Goal: Information Seeking & Learning: Learn about a topic

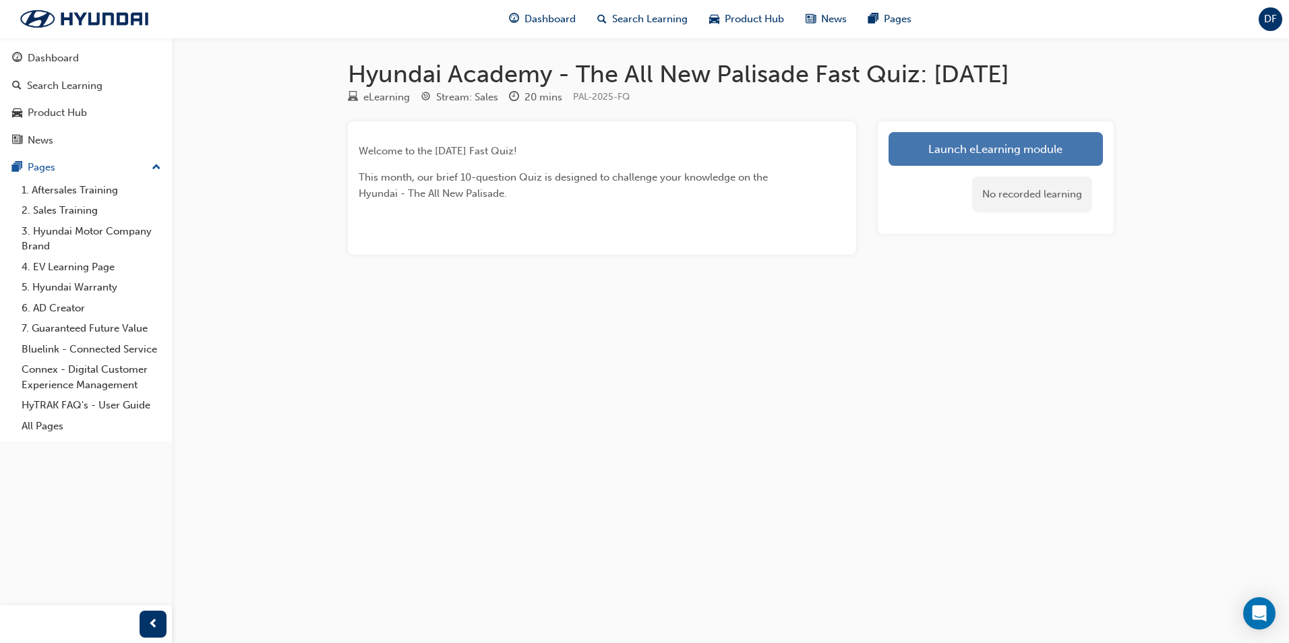
click at [929, 147] on link "Launch eLearning module" at bounding box center [996, 149] width 214 height 34
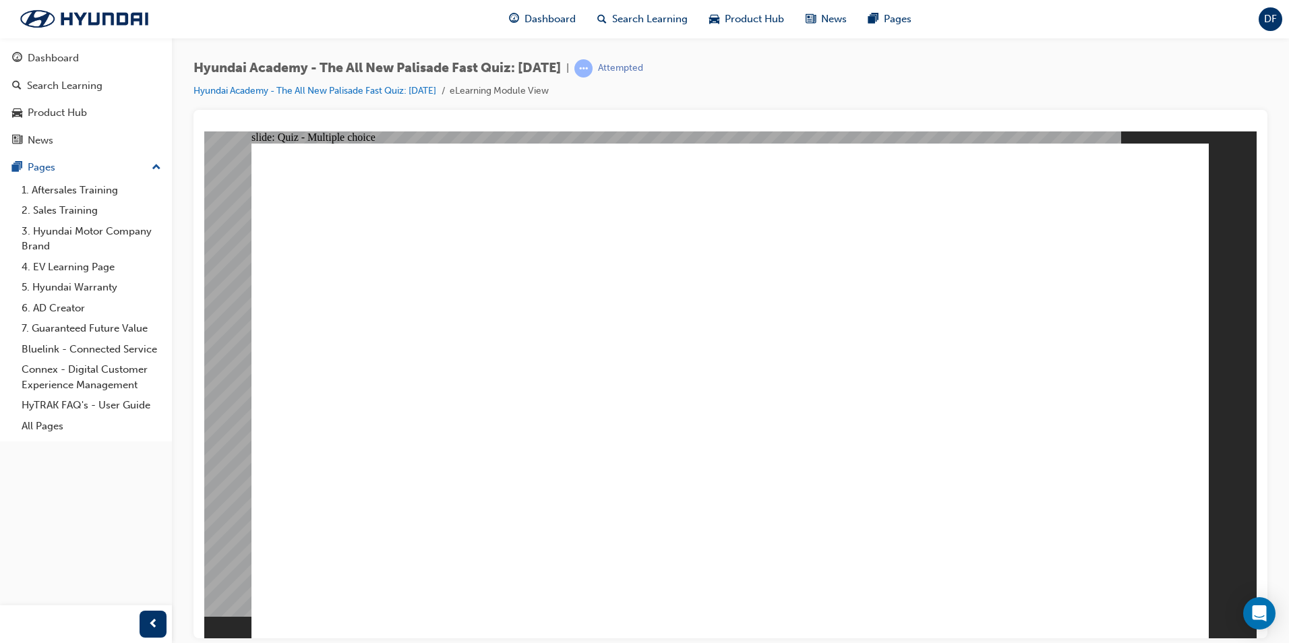
radio input "true"
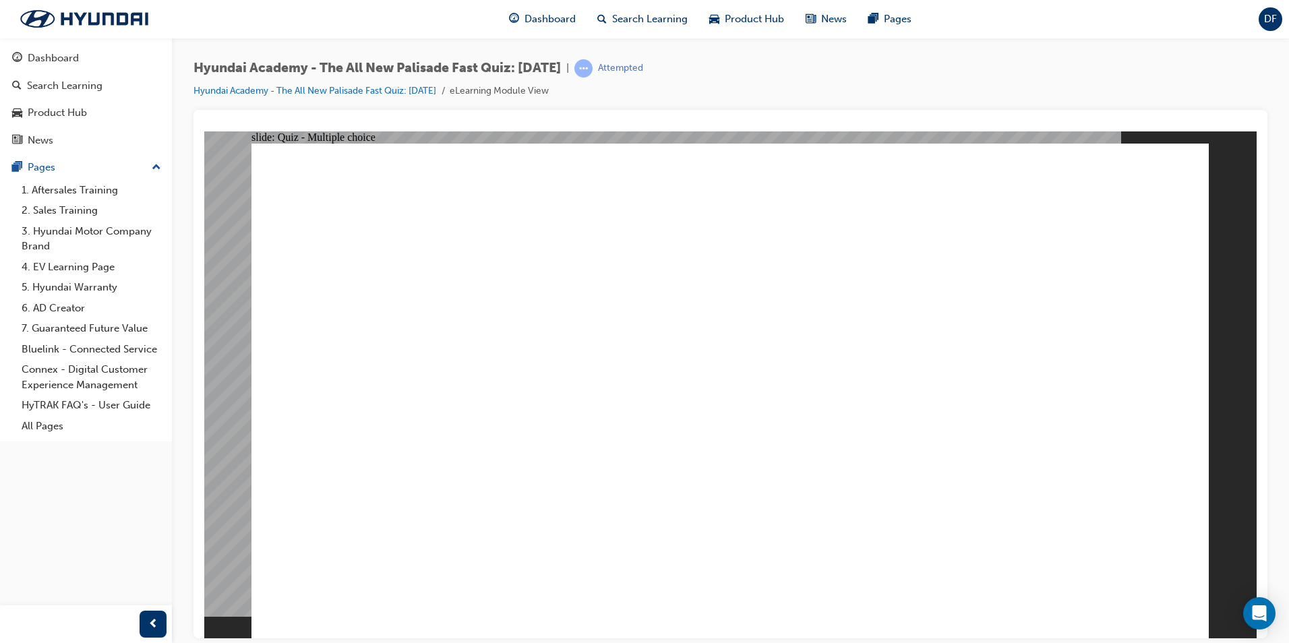
radio input "true"
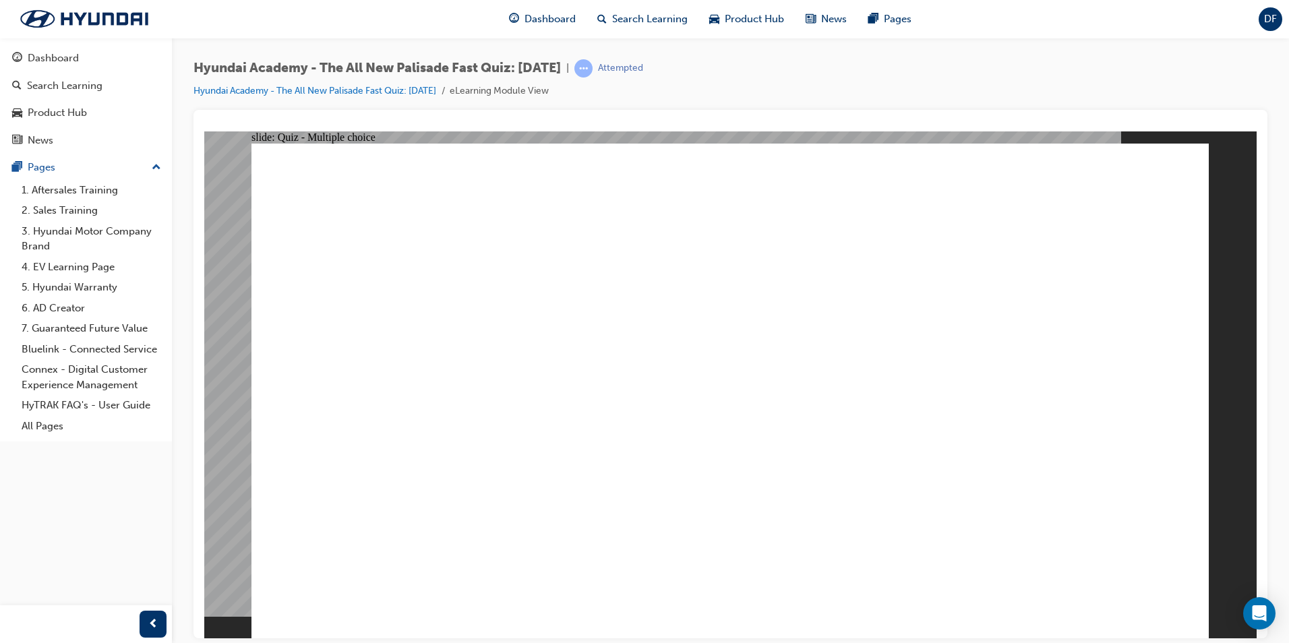
radio input "true"
checkbox input "true"
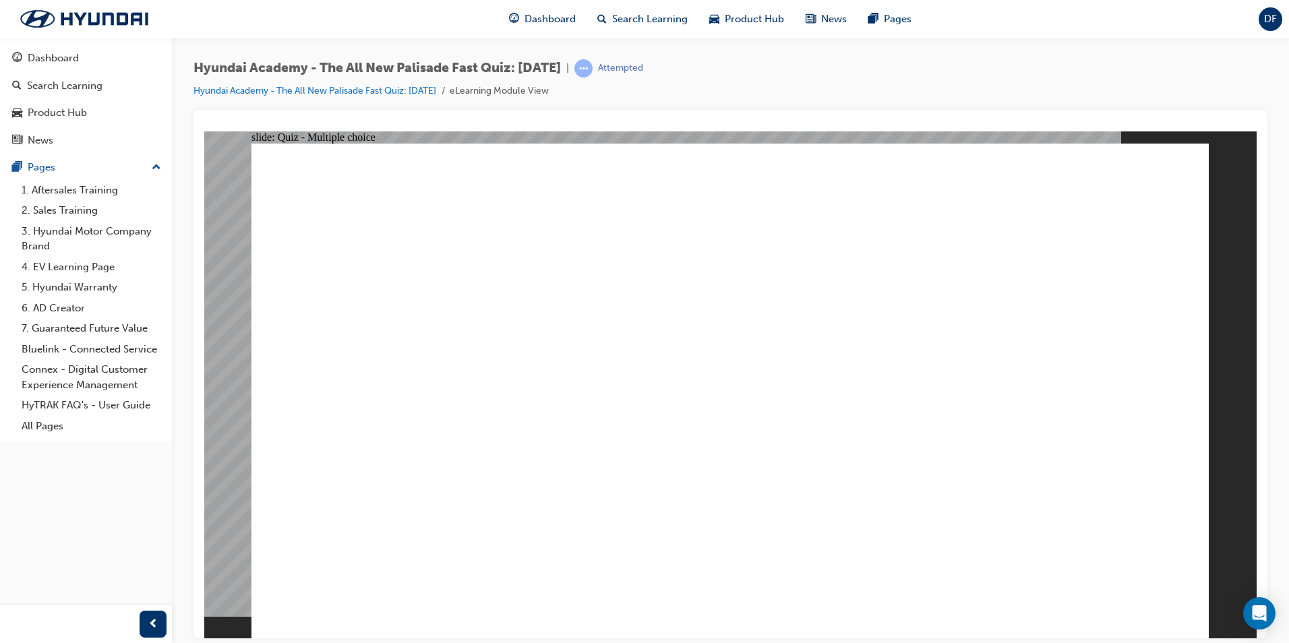
checkbox input "true"
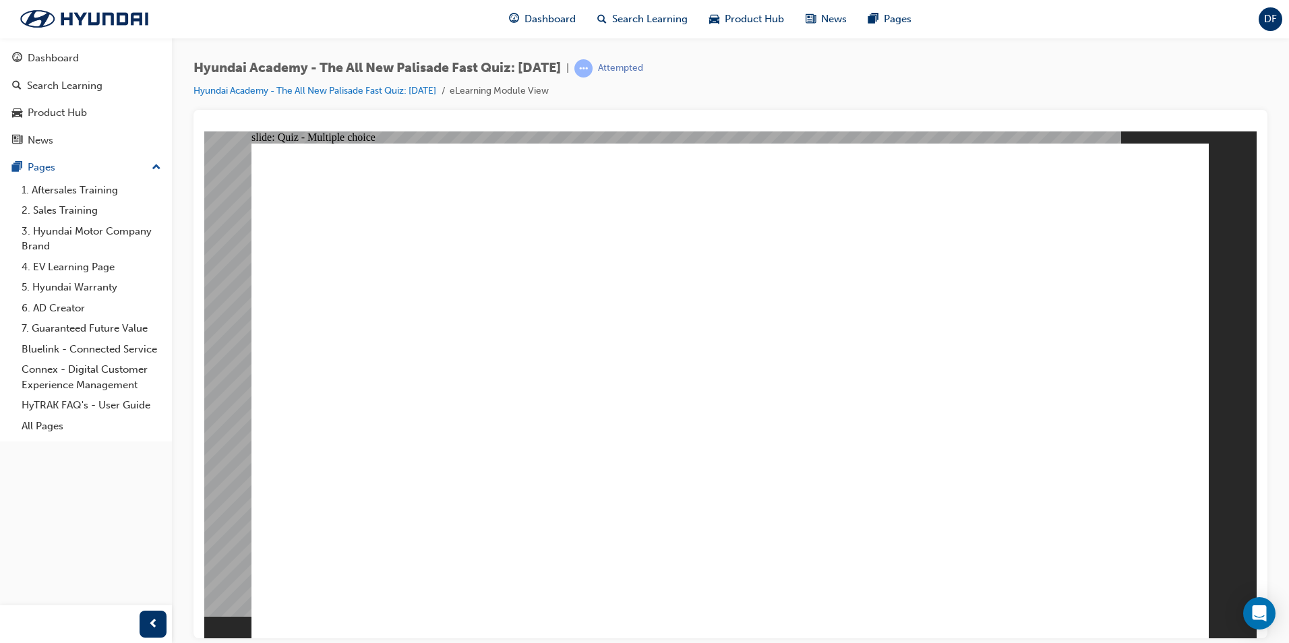
checkbox input "true"
radio input "true"
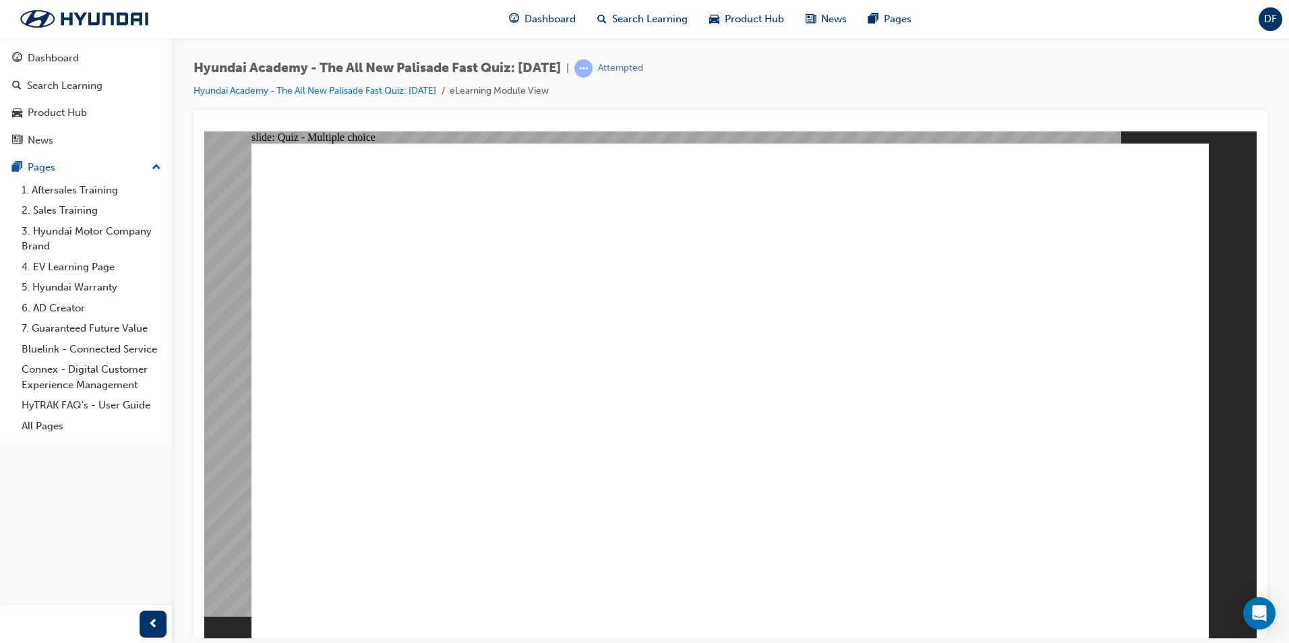
radio input "false"
radio input "true"
radio input "false"
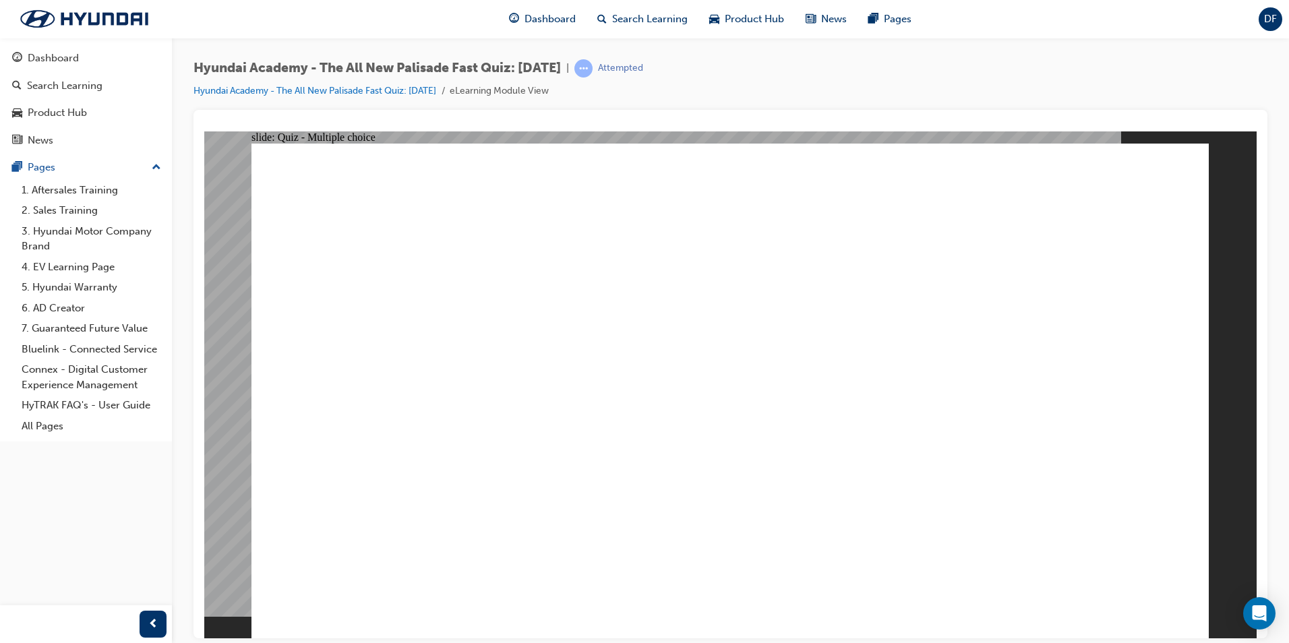
radio input "true"
checkbox input "true"
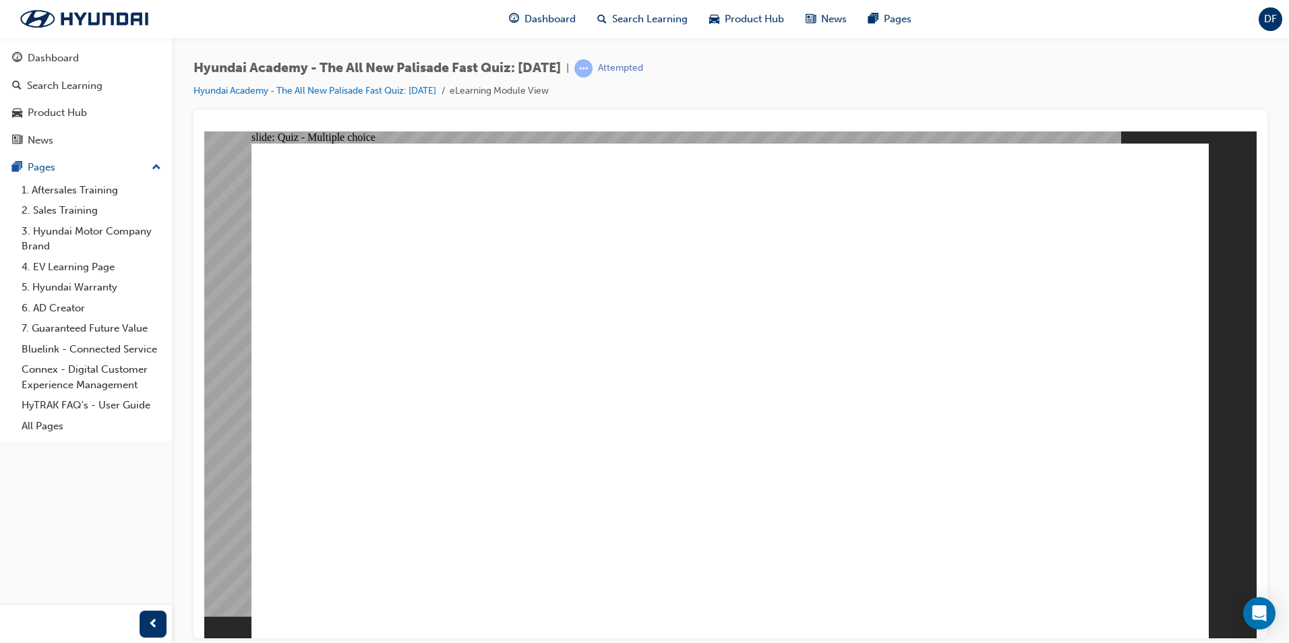
checkbox input "true"
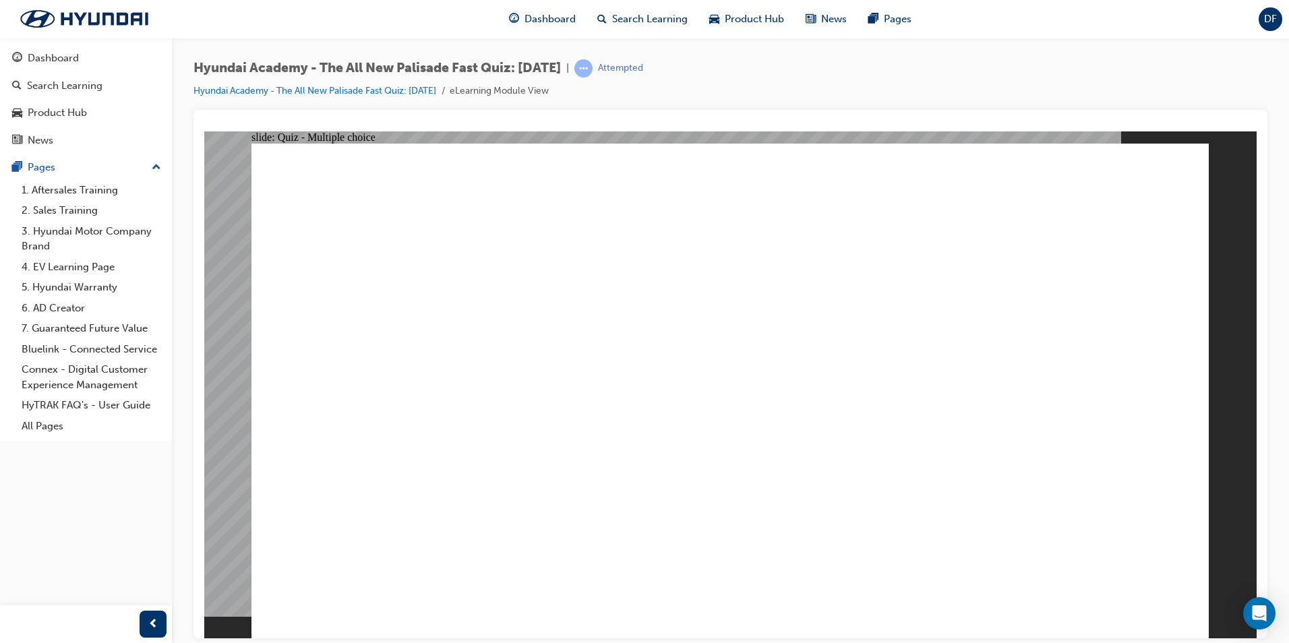
checkbox input "true"
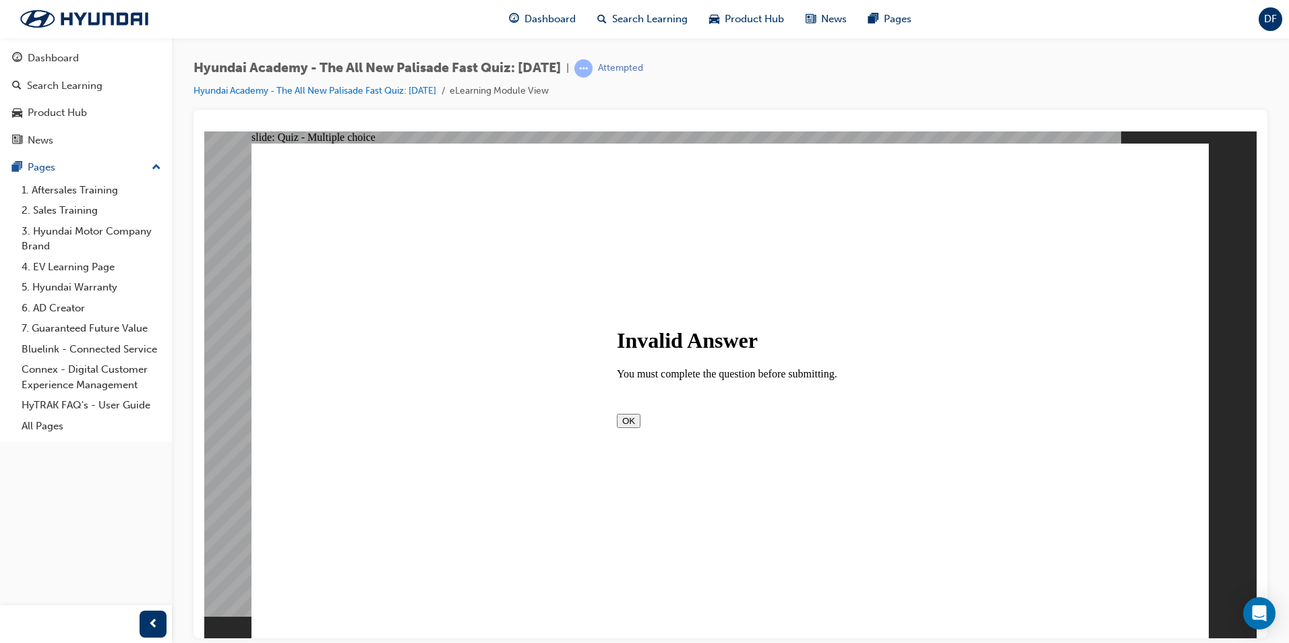
drag, startPoint x: 746, startPoint y: 441, endPoint x: 719, endPoint y: 419, distance: 35.1
click at [746, 427] on div "Invalid Answer You must complete the question before submitting. OK" at bounding box center [730, 377] width 227 height 99
click at [641, 418] on button "OK" at bounding box center [629, 420] width 24 height 14
radio input "true"
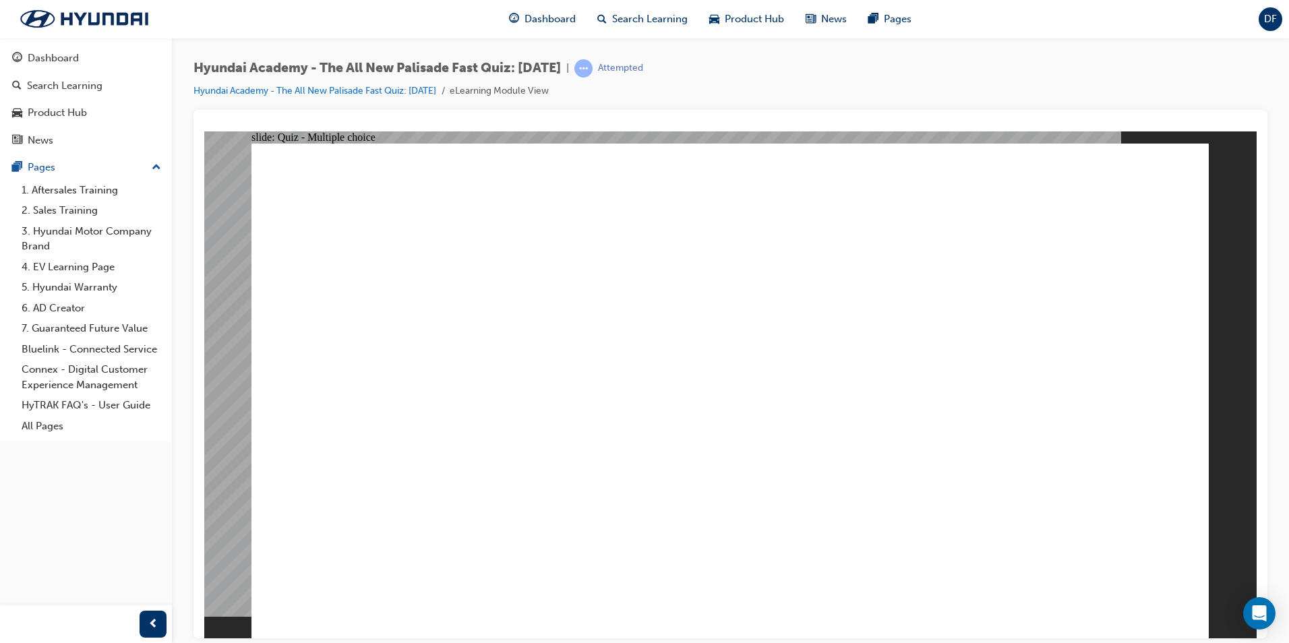
radio input "true"
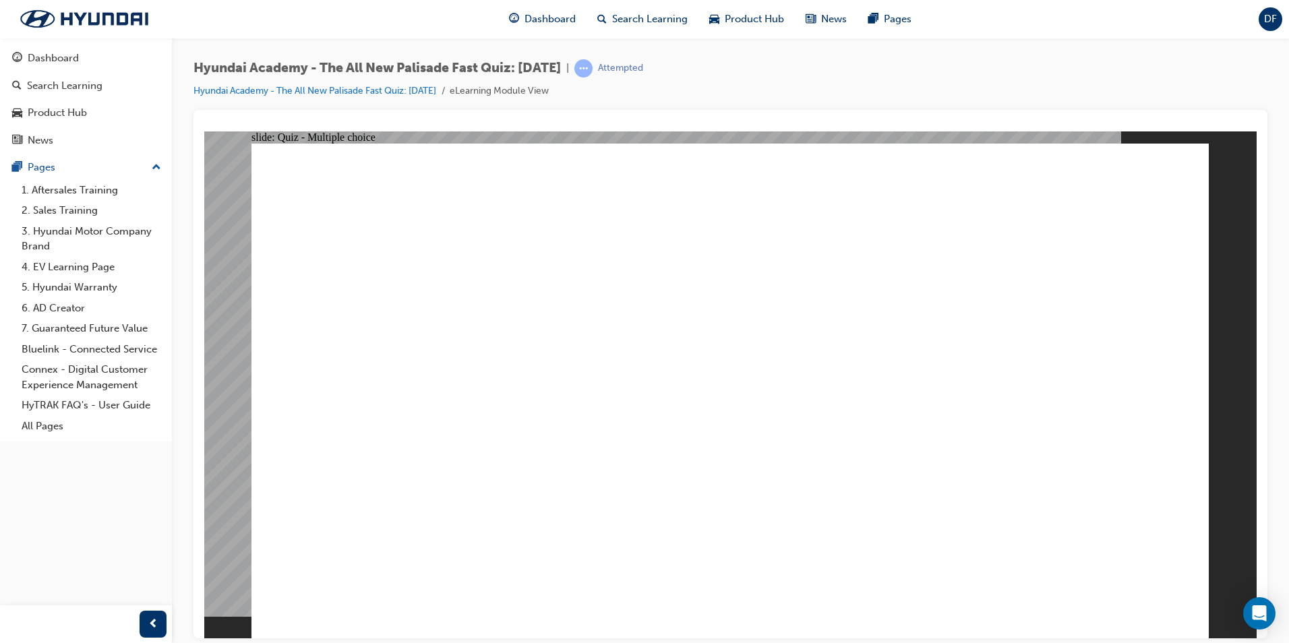
radio input "true"
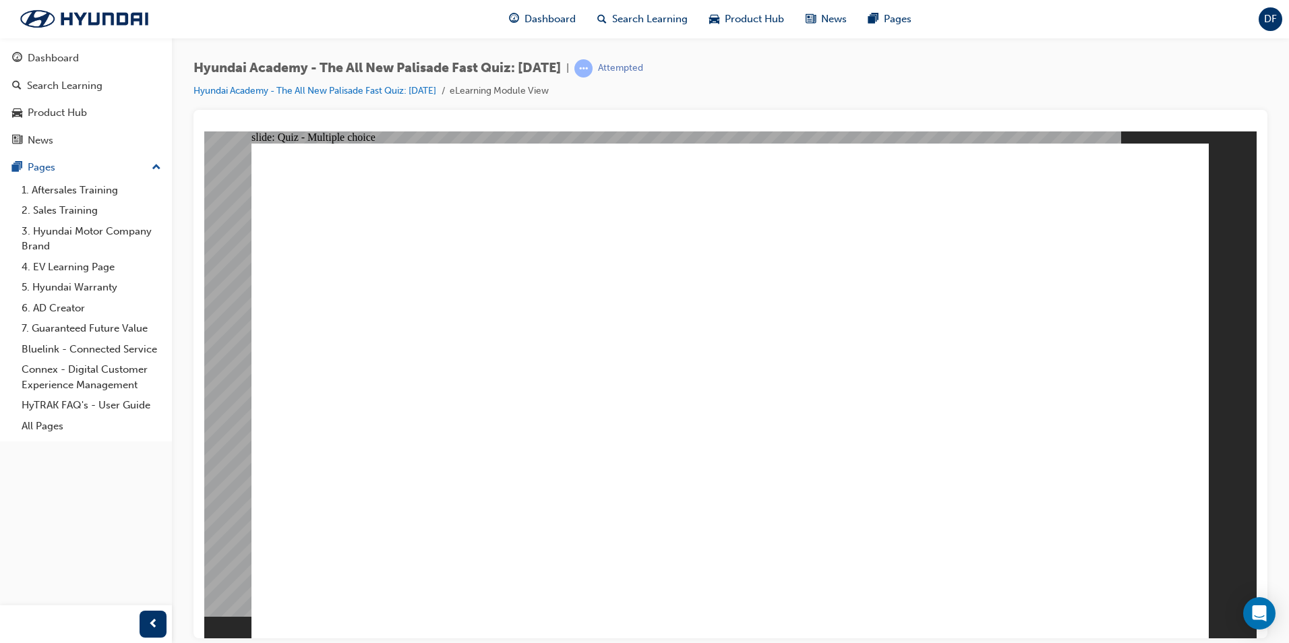
radio input "true"
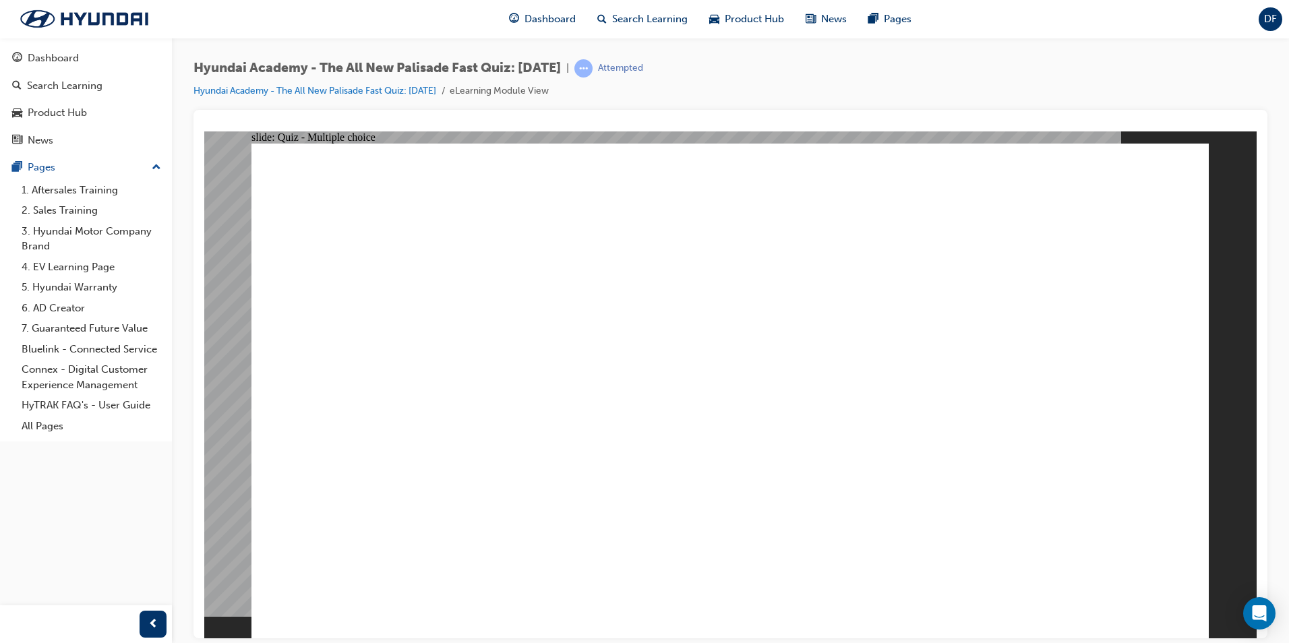
radio input "true"
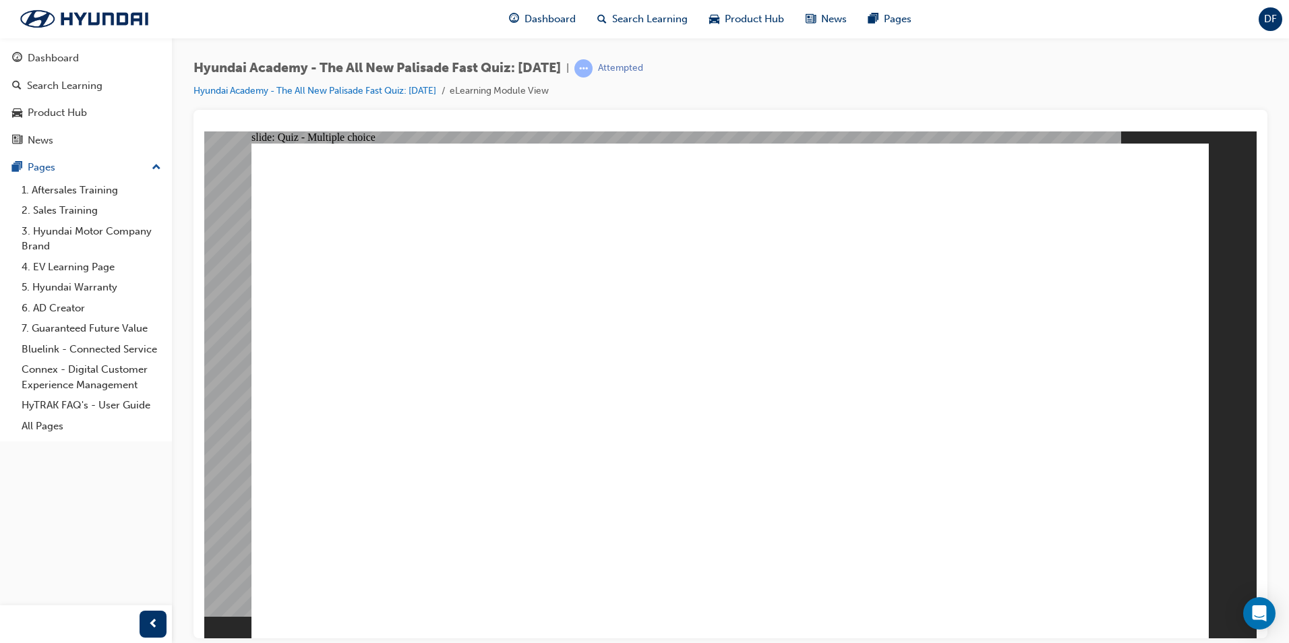
checkbox input "true"
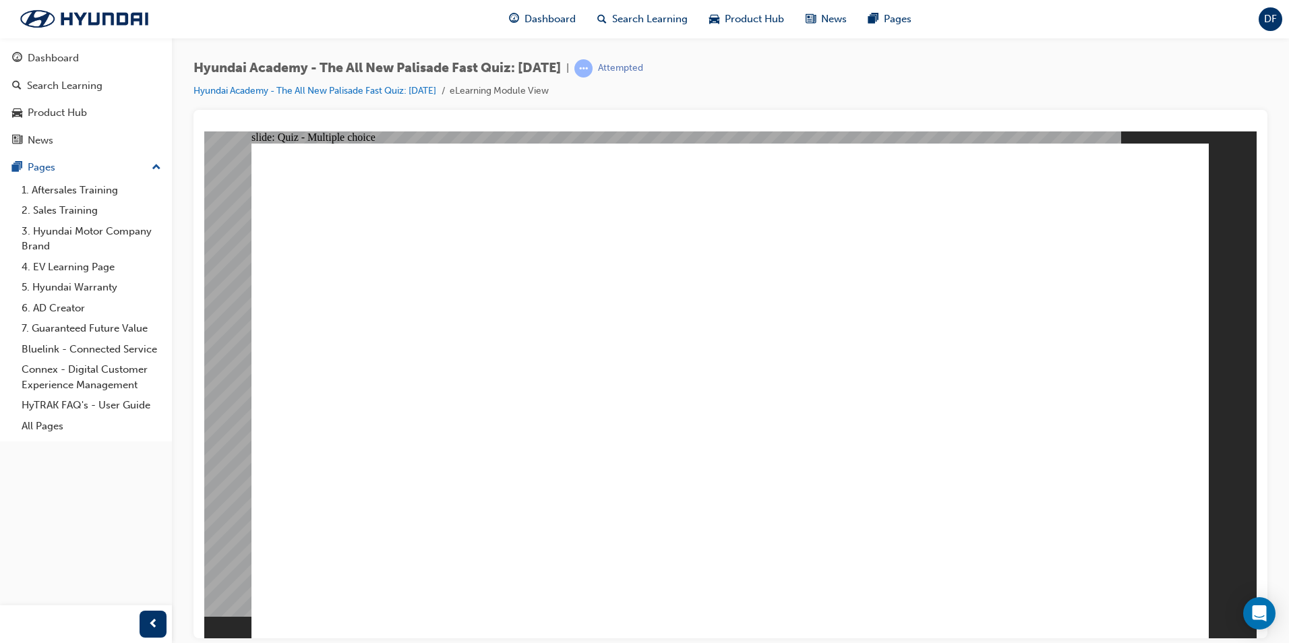
checkbox input "true"
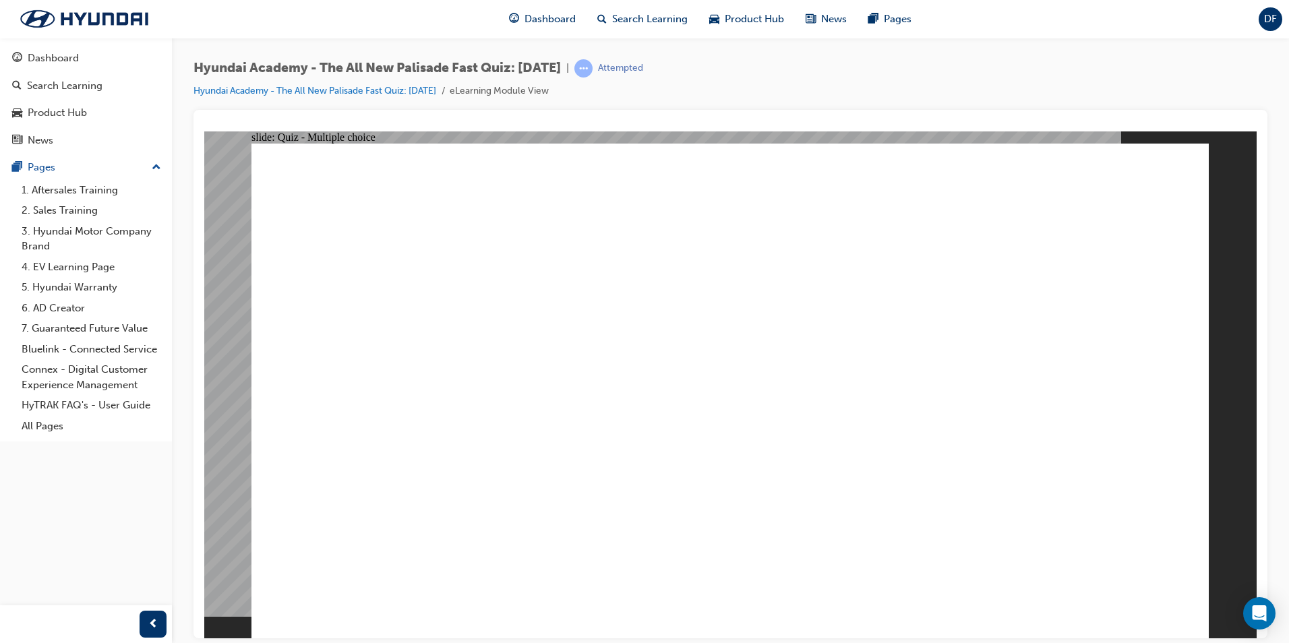
radio input "true"
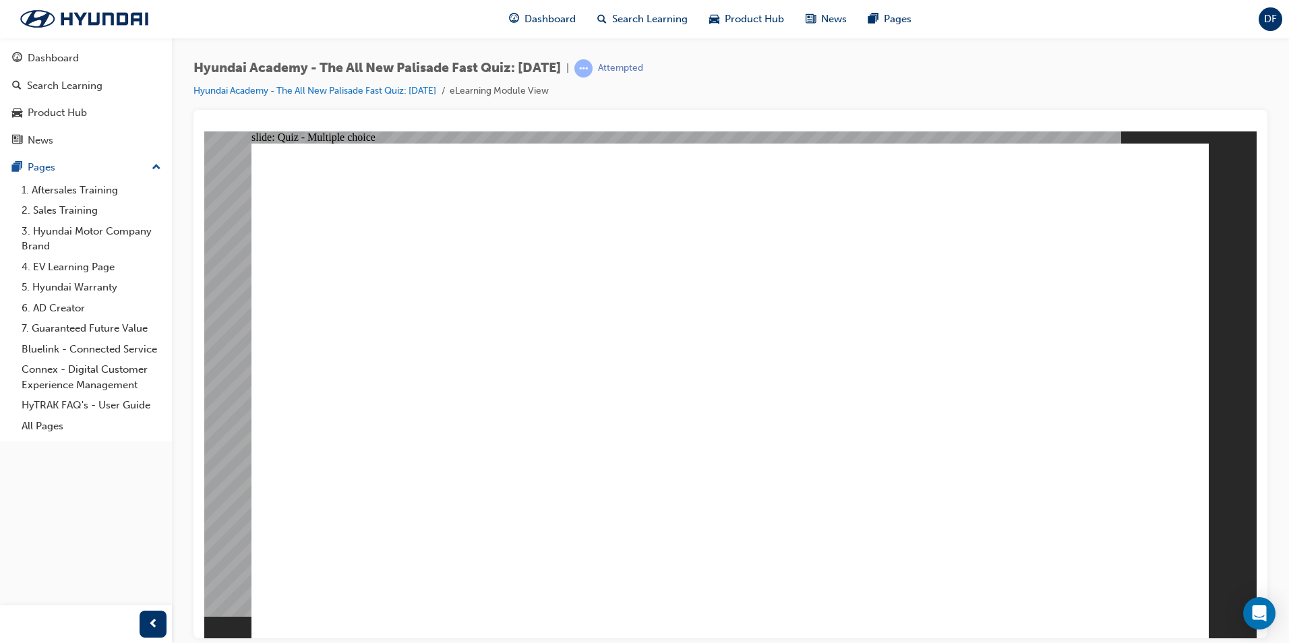
radio input "true"
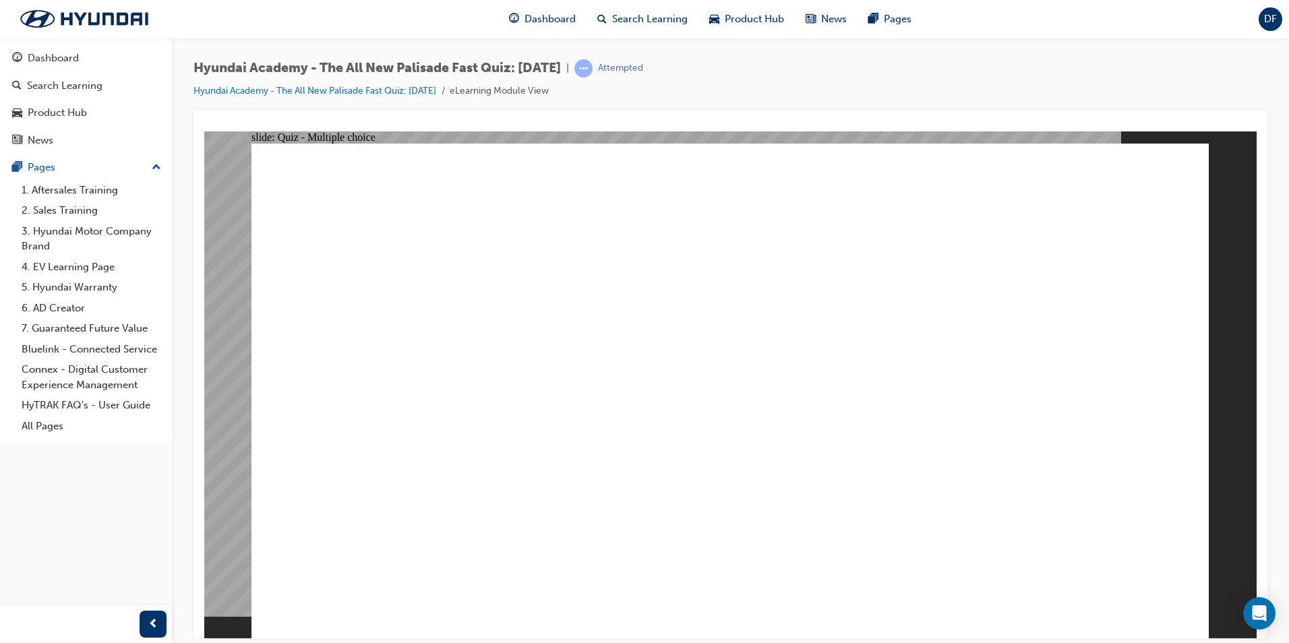
checkbox input "true"
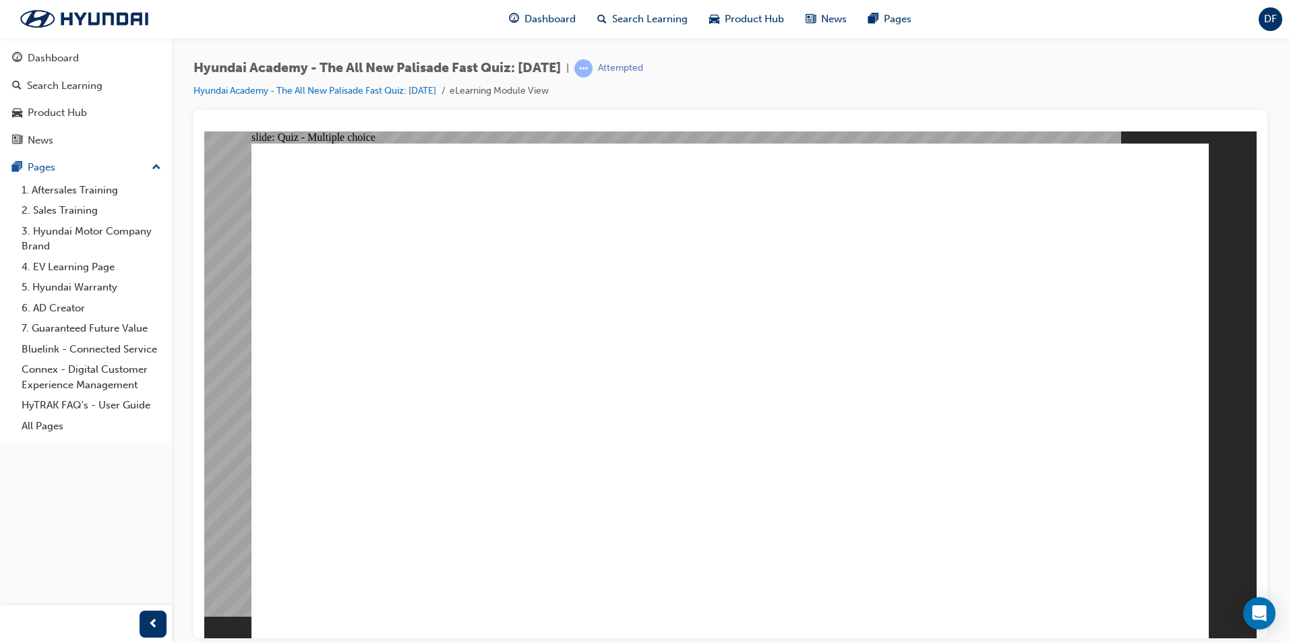
checkbox input "true"
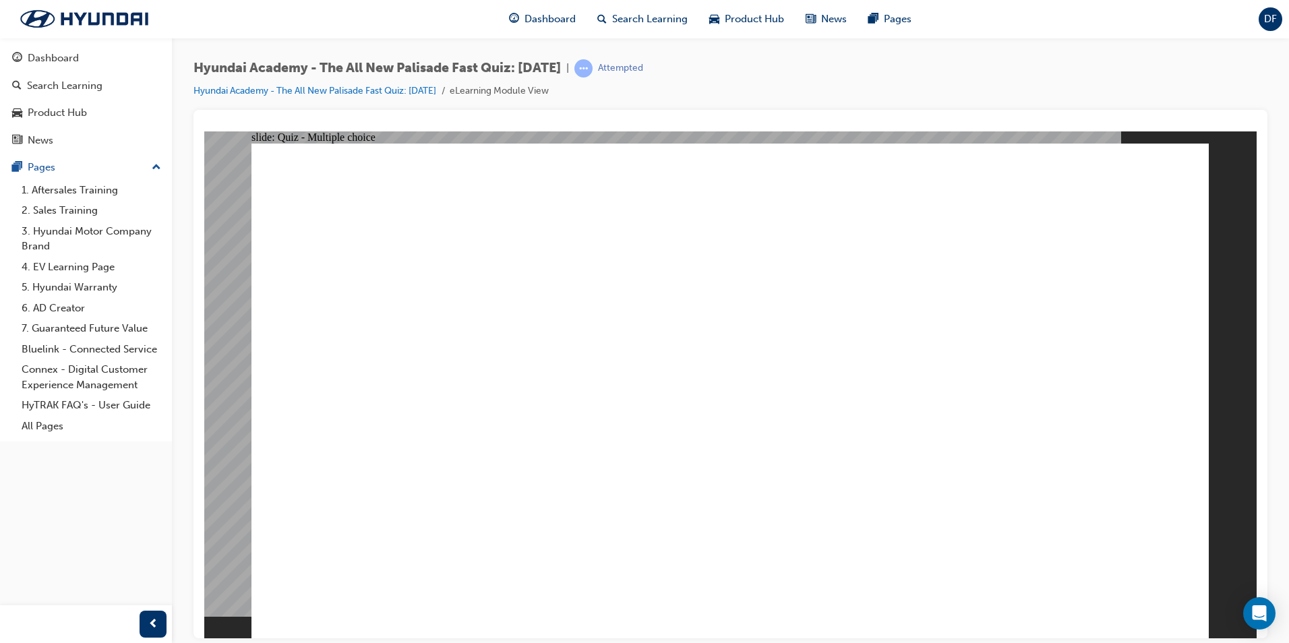
checkbox input "true"
radio input "true"
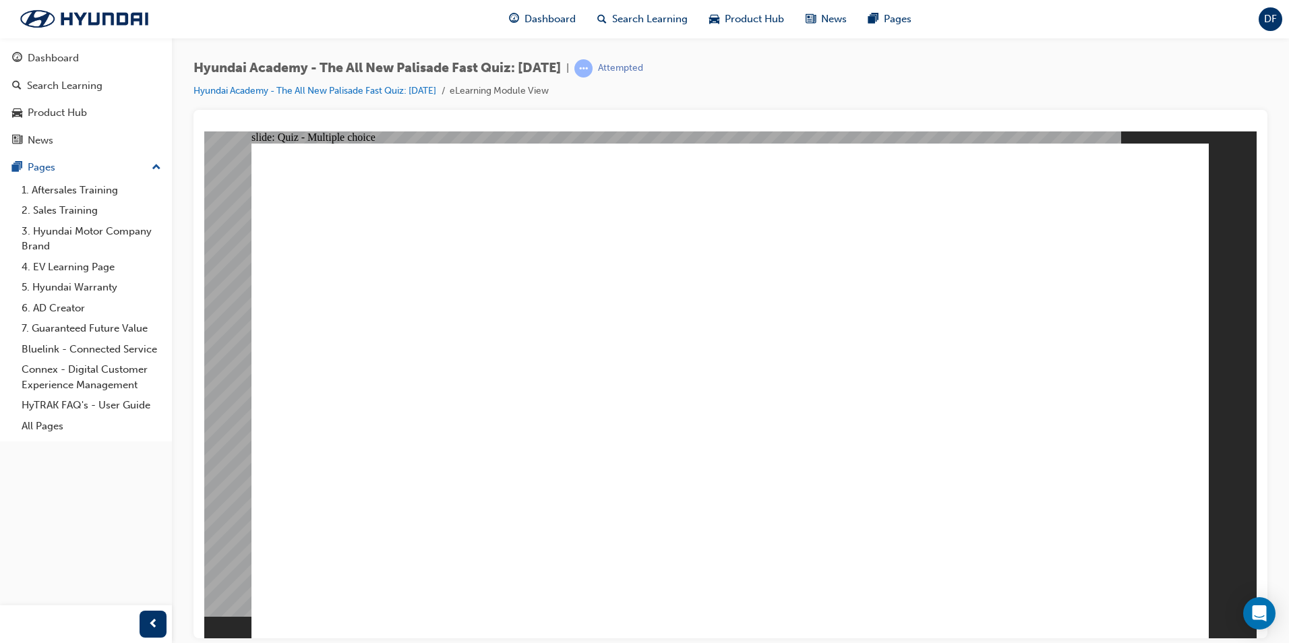
radio input "true"
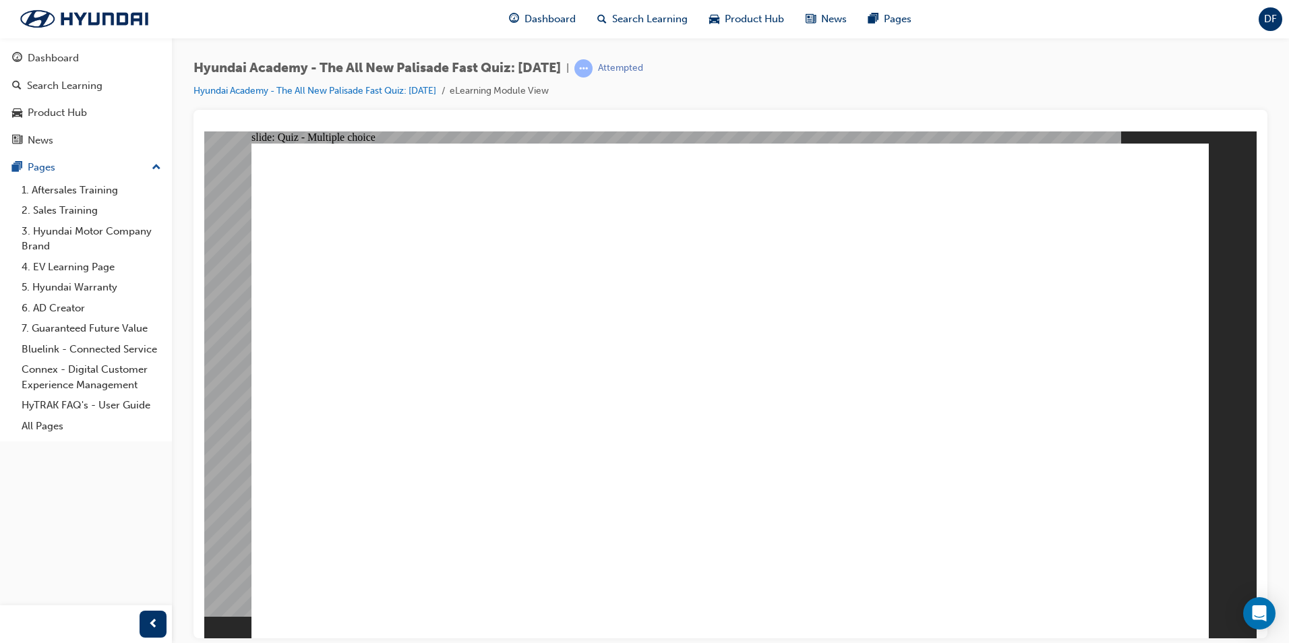
radio input "true"
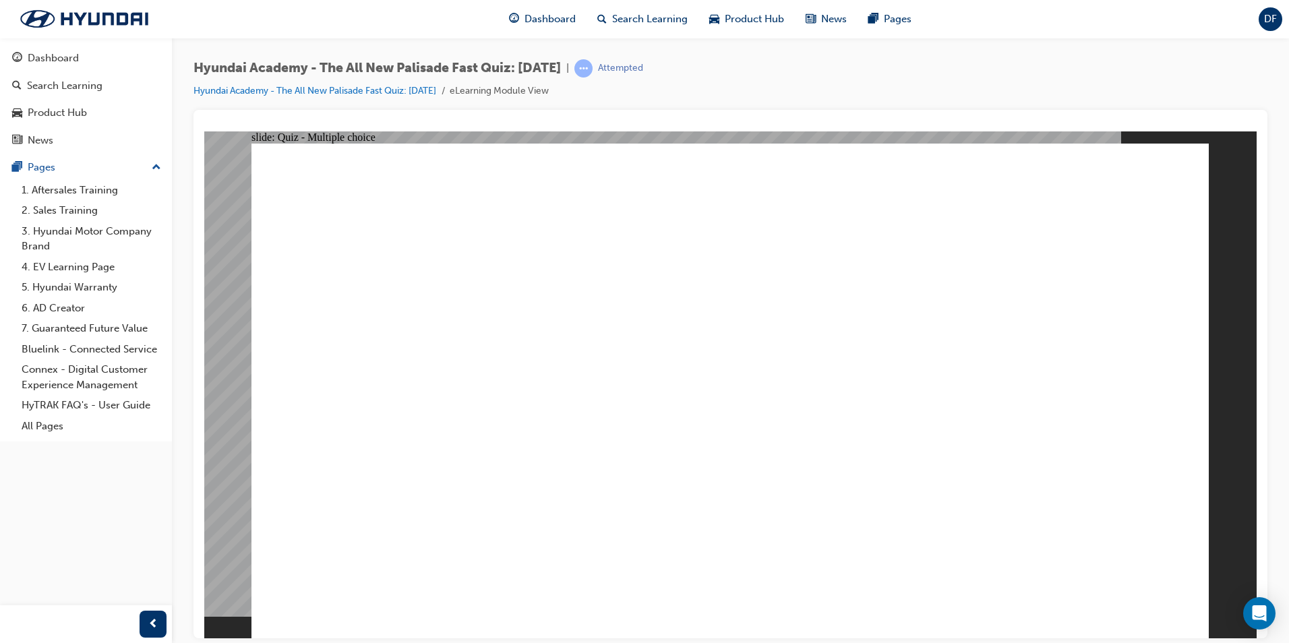
radio input "true"
drag, startPoint x: 728, startPoint y: 465, endPoint x: 734, endPoint y: 479, distance: 15.7
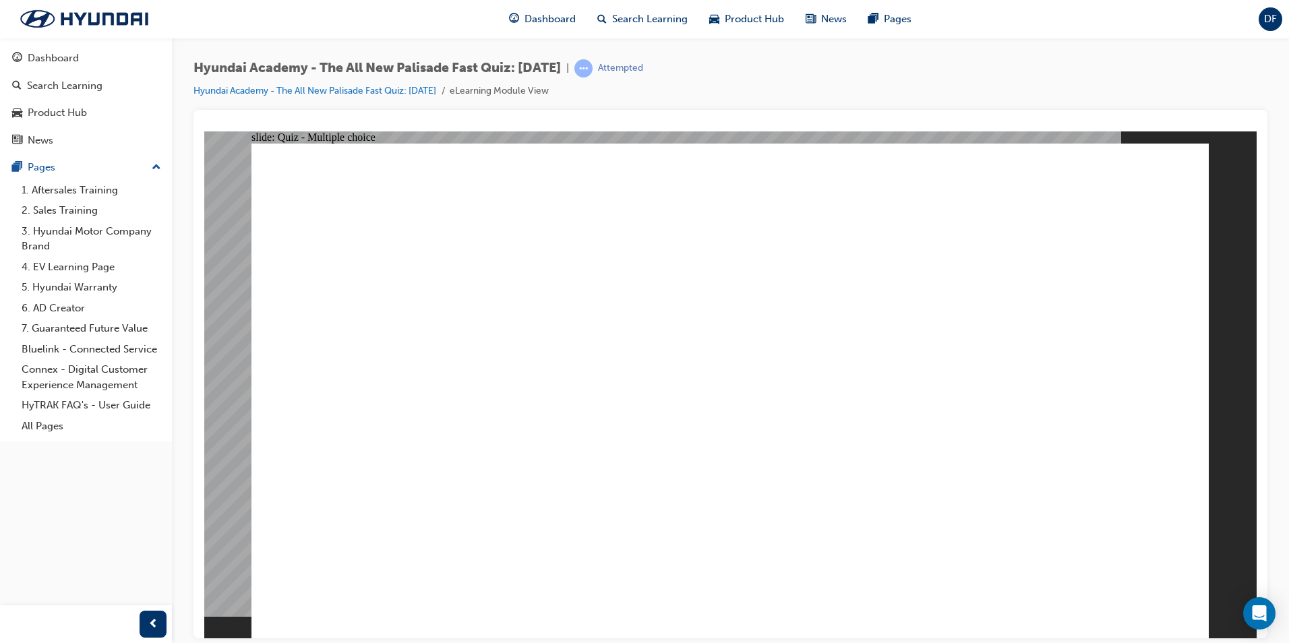
radio input "true"
checkbox input "true"
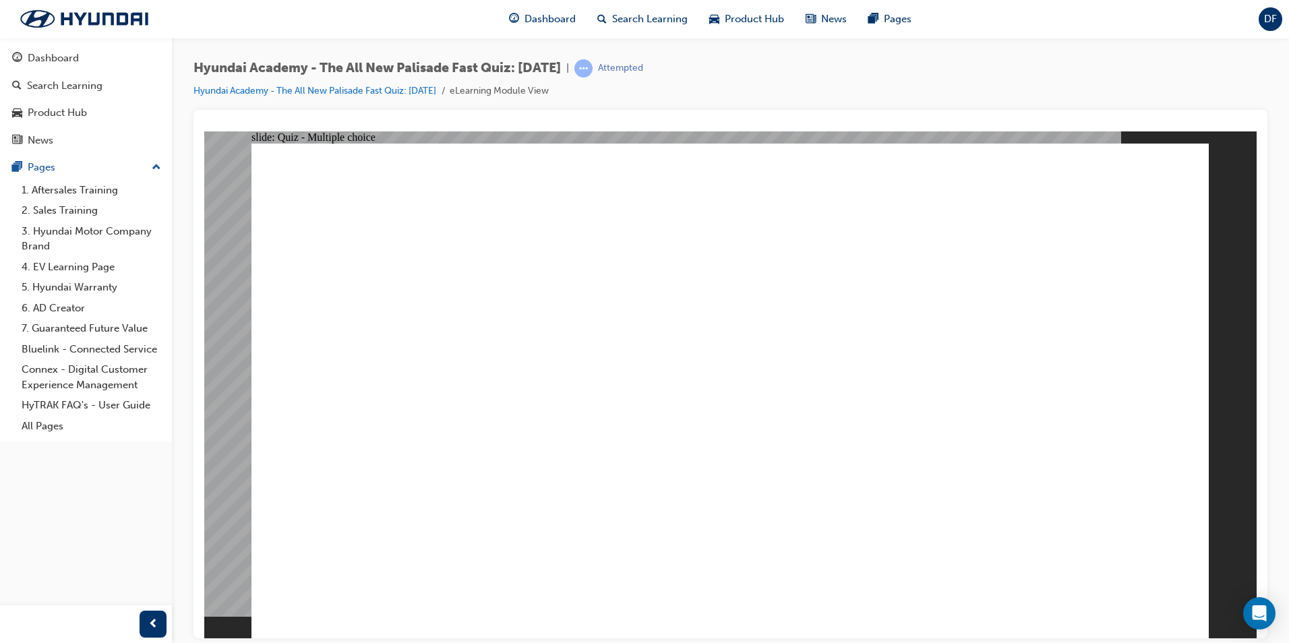
checkbox input "true"
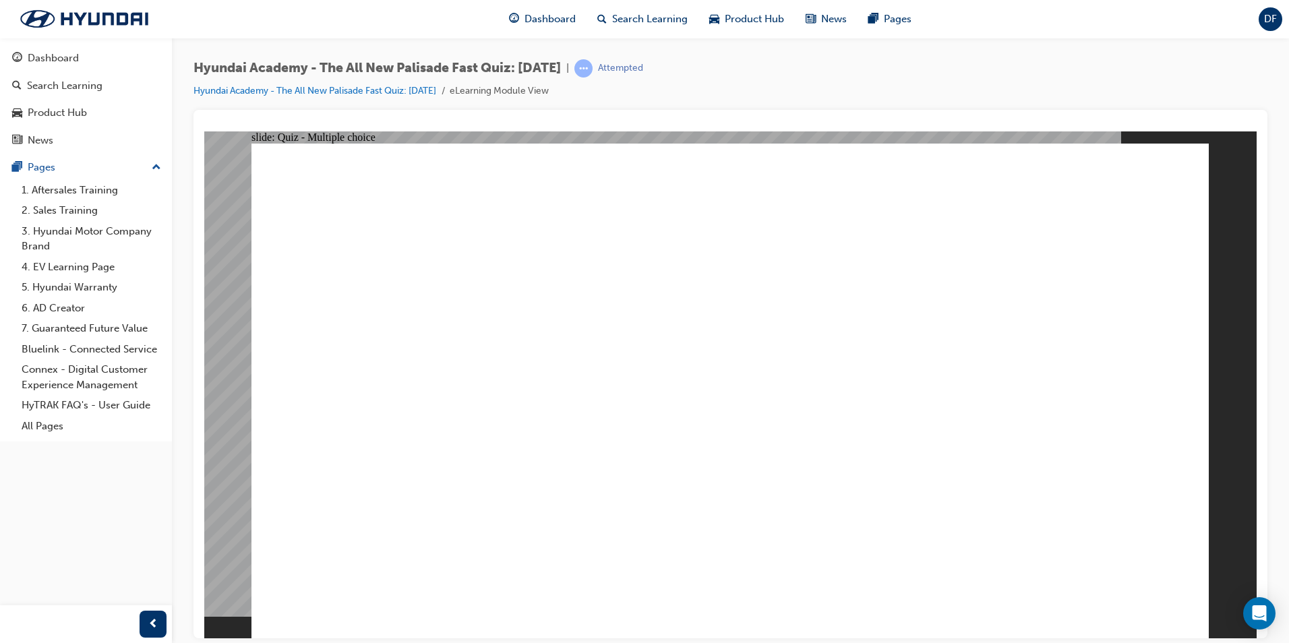
radio input "true"
drag, startPoint x: 744, startPoint y: 447, endPoint x: 739, endPoint y: 460, distance: 13.7
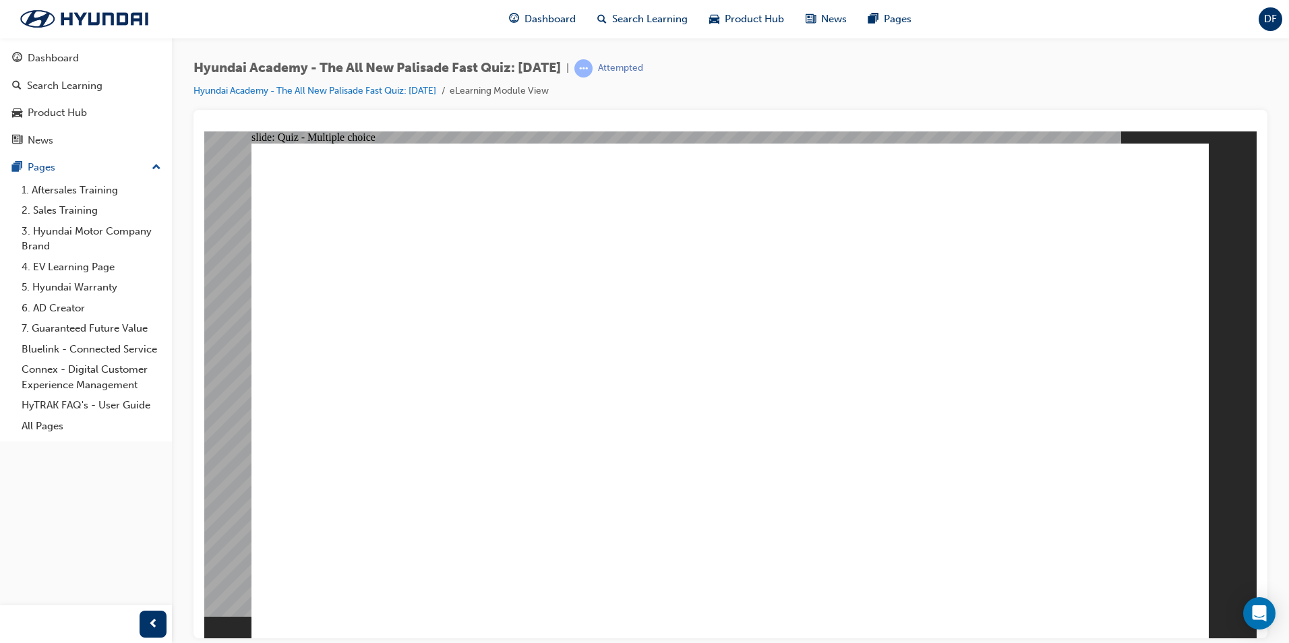
radio input "true"
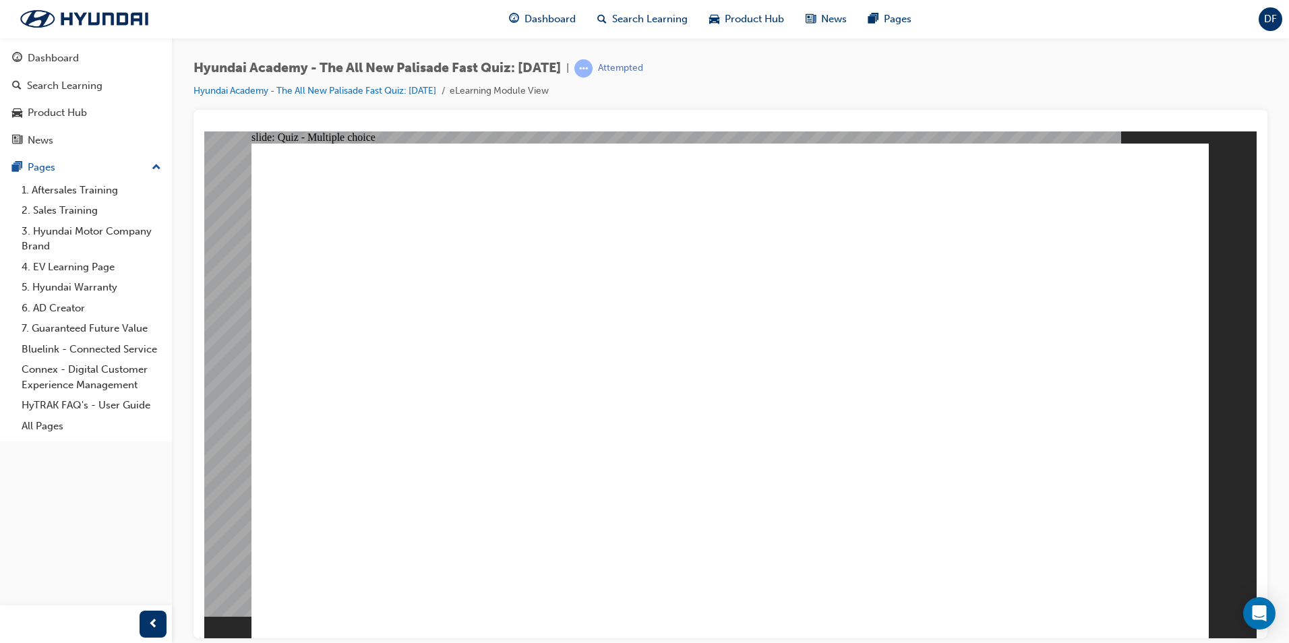
checkbox input "true"
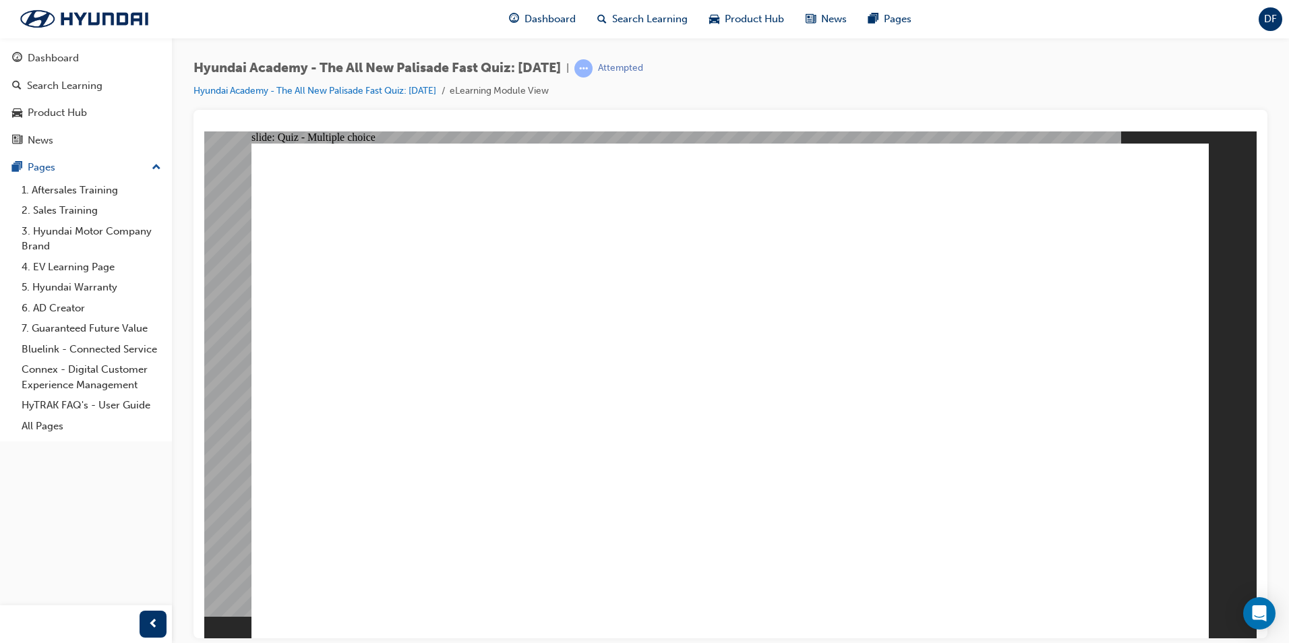
checkbox input "true"
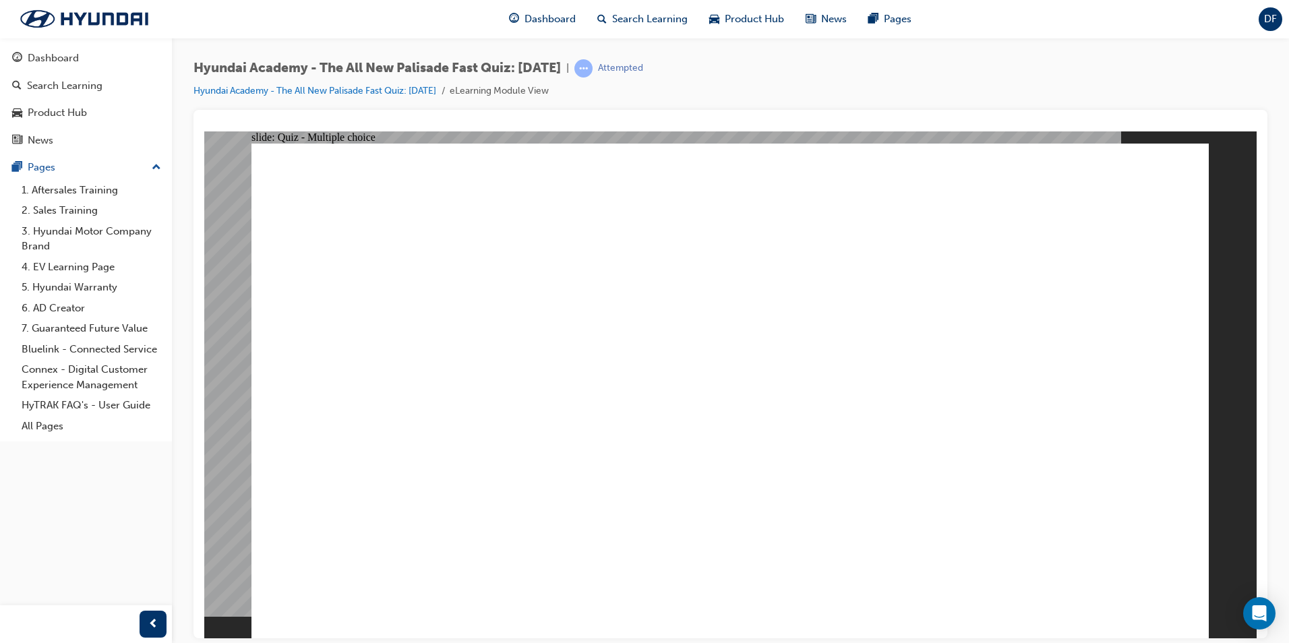
radio input "true"
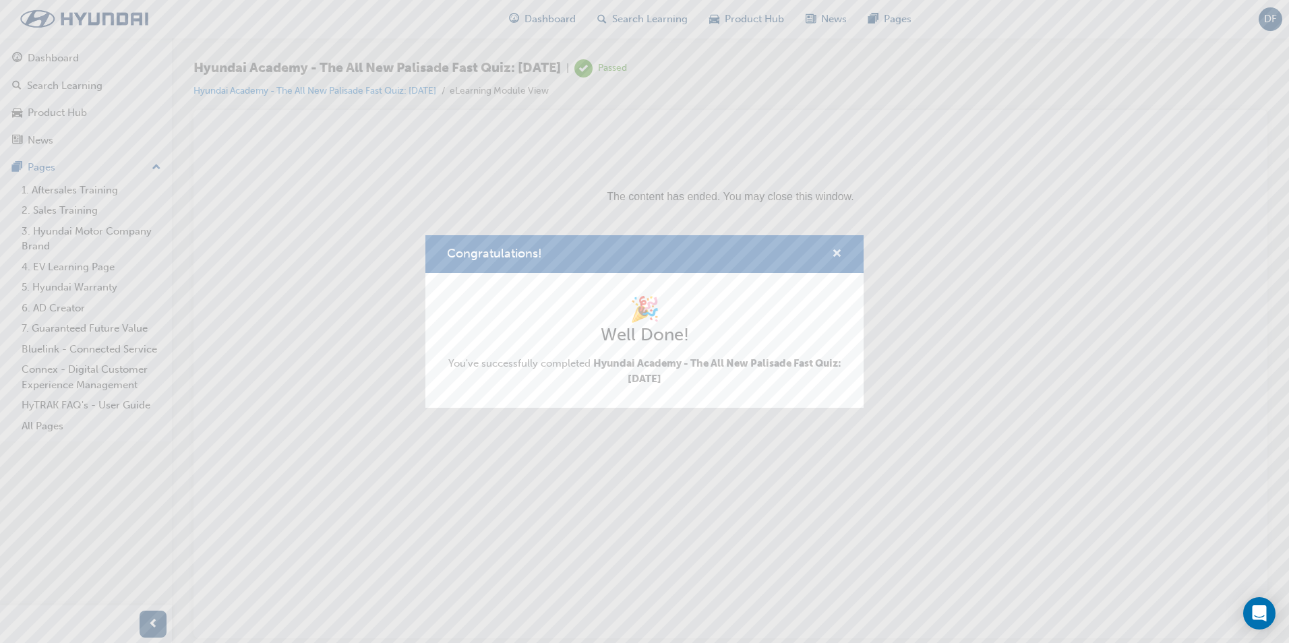
click at [842, 249] on span "cross-icon" at bounding box center [837, 255] width 10 height 12
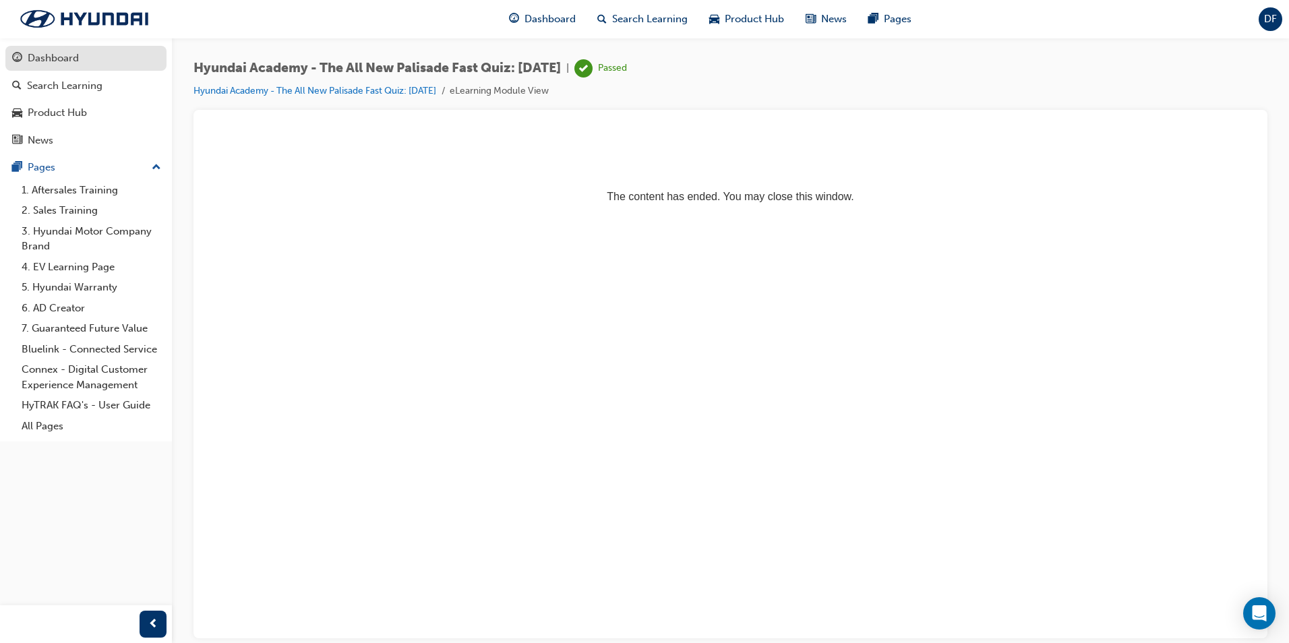
click at [57, 69] on link "Dashboard" at bounding box center [85, 58] width 161 height 25
